Goal: Information Seeking & Learning: Learn about a topic

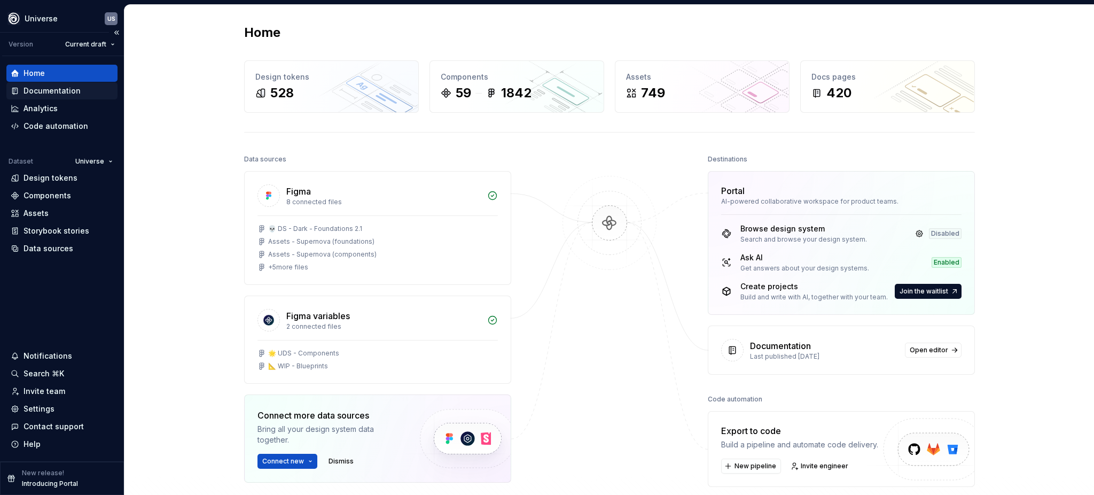
click at [33, 88] on div "Documentation" at bounding box center [52, 90] width 57 height 11
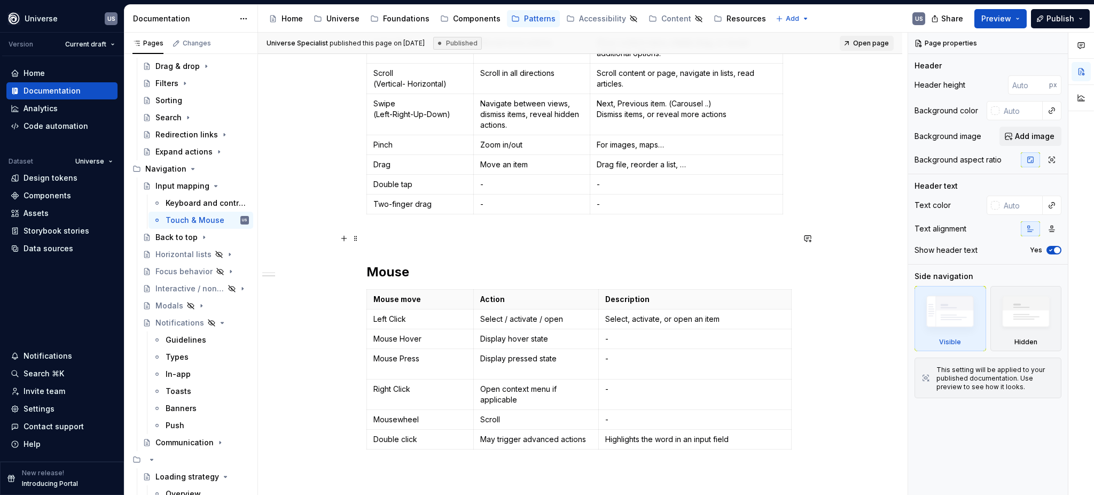
scroll to position [356, 0]
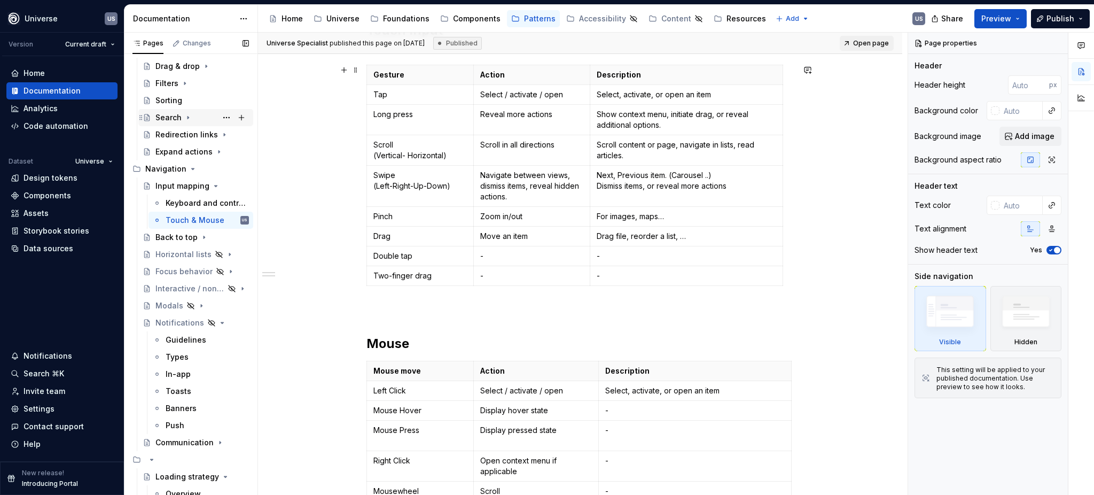
click at [305, 177] on div "Whether you're designing a mobile app, a game, defining clear touch interaction…" at bounding box center [580, 271] width 644 height 882
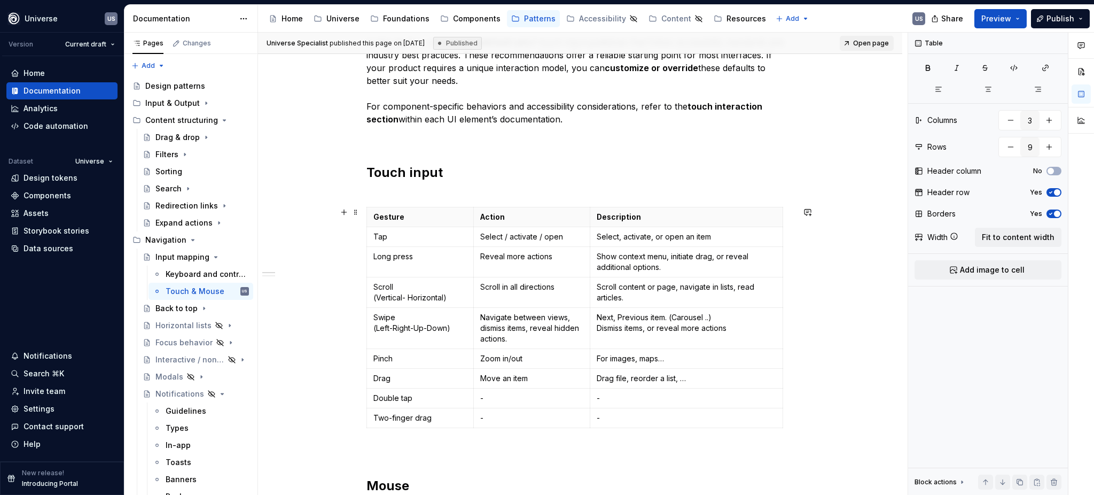
scroll to position [0, 0]
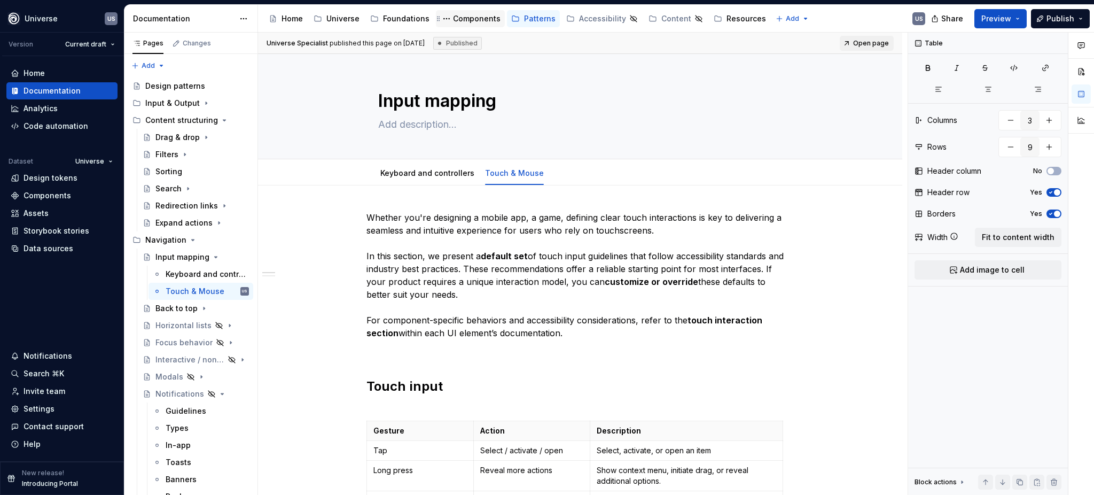
click at [463, 16] on div "Components" at bounding box center [477, 18] width 48 height 11
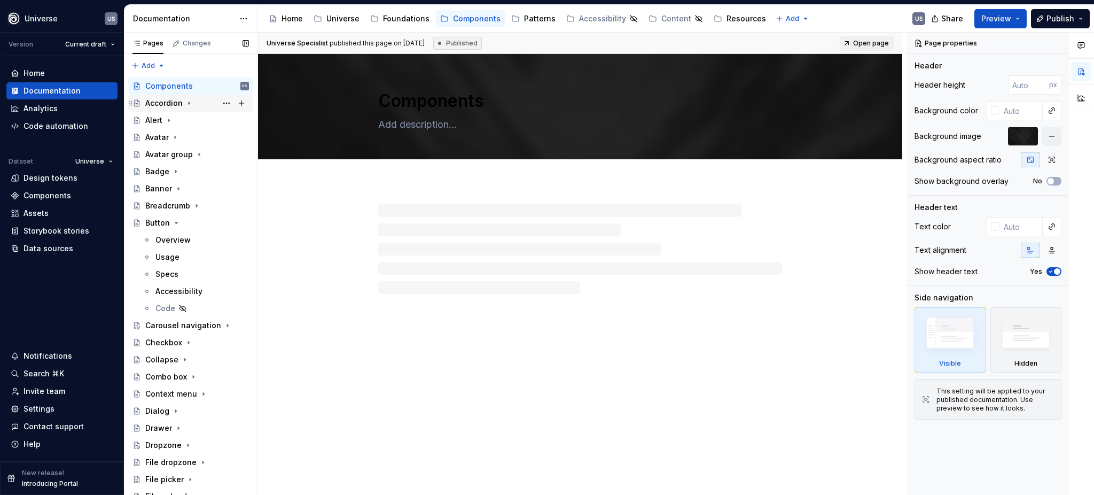
click at [189, 102] on icon "Page tree" at bounding box center [189, 103] width 1 height 3
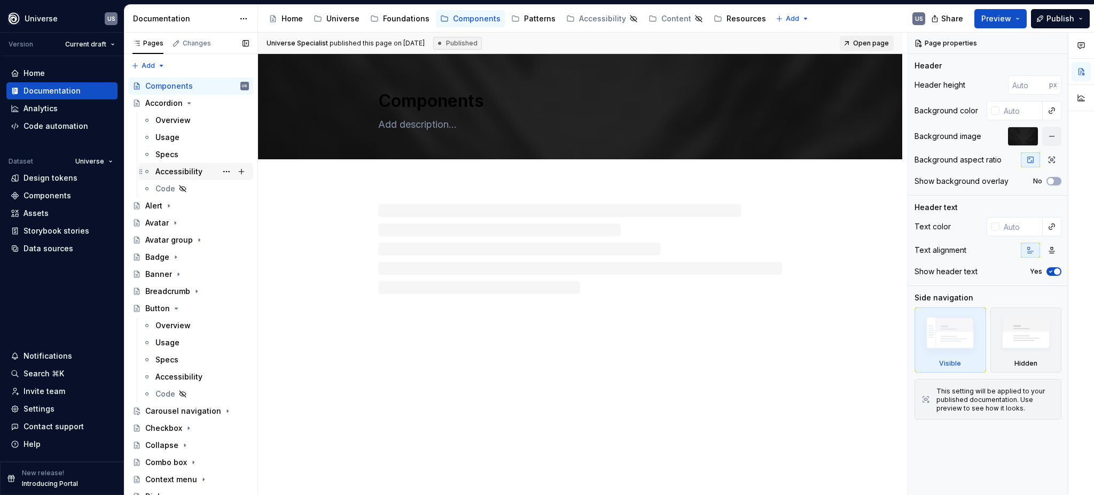
click at [177, 171] on div "Accessibility" at bounding box center [178, 171] width 47 height 11
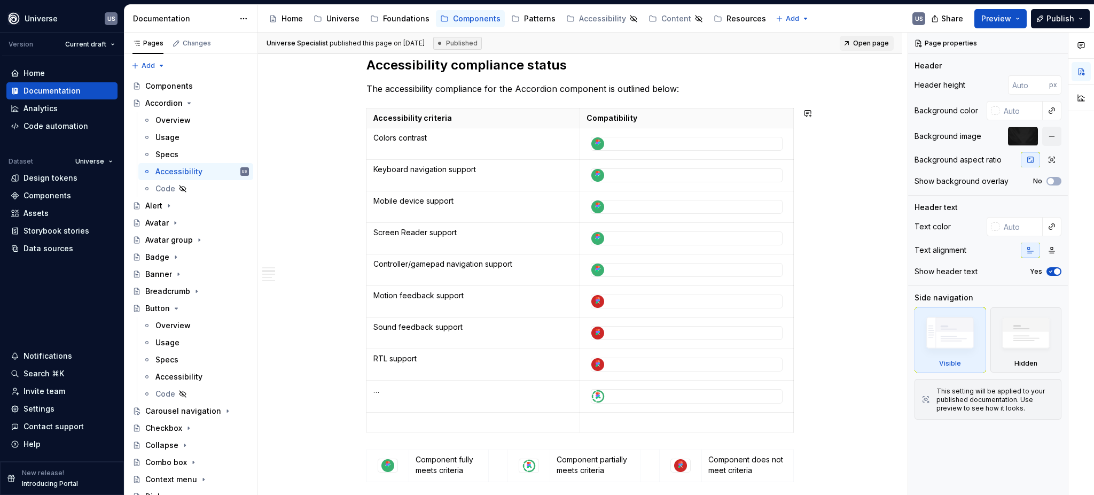
scroll to position [356, 0]
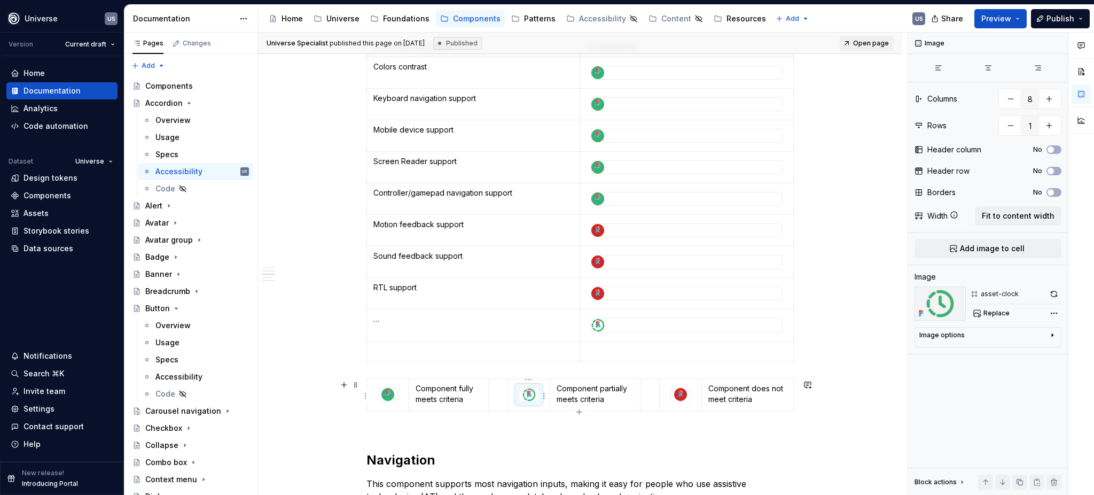
click at [531, 397] on icon at bounding box center [529, 393] width 9 height 9
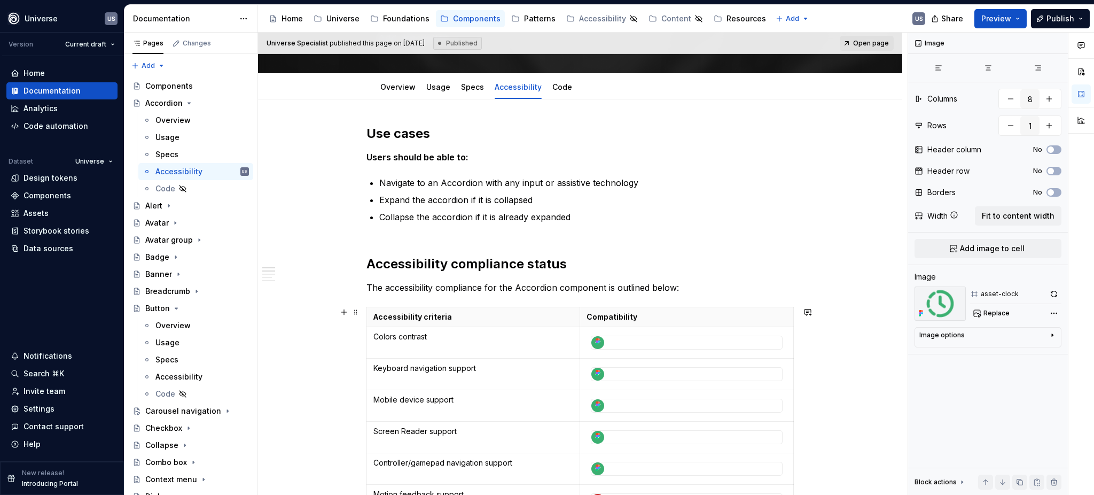
scroll to position [71, 0]
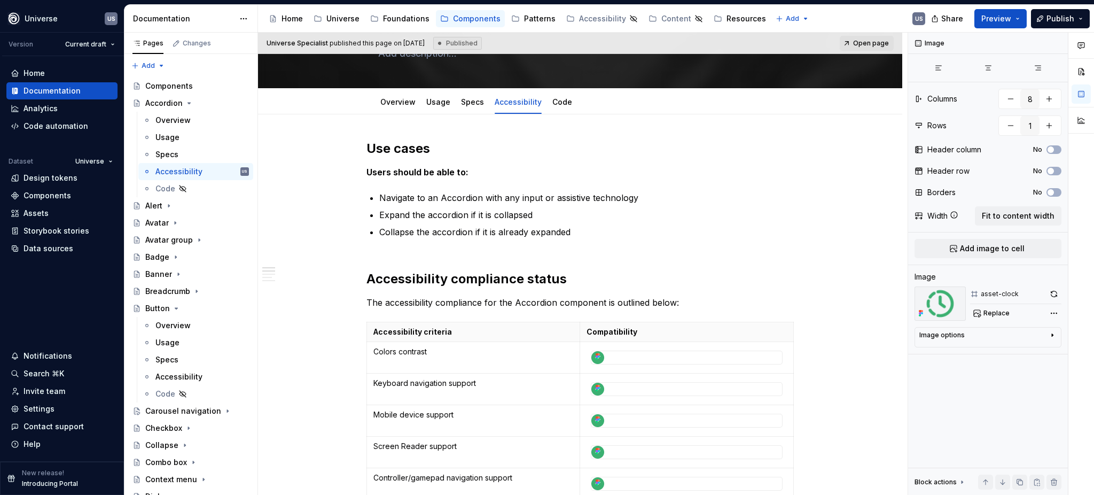
type textarea "*"
